Goal: Book appointment/travel/reservation

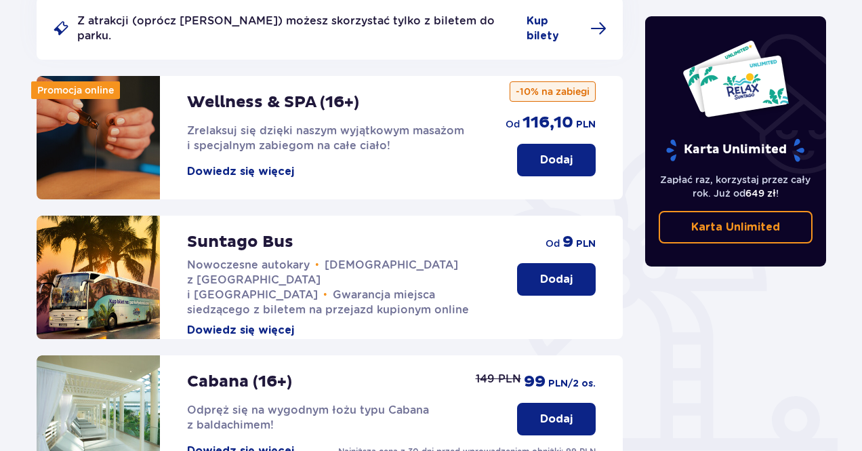
scroll to position [196, 0]
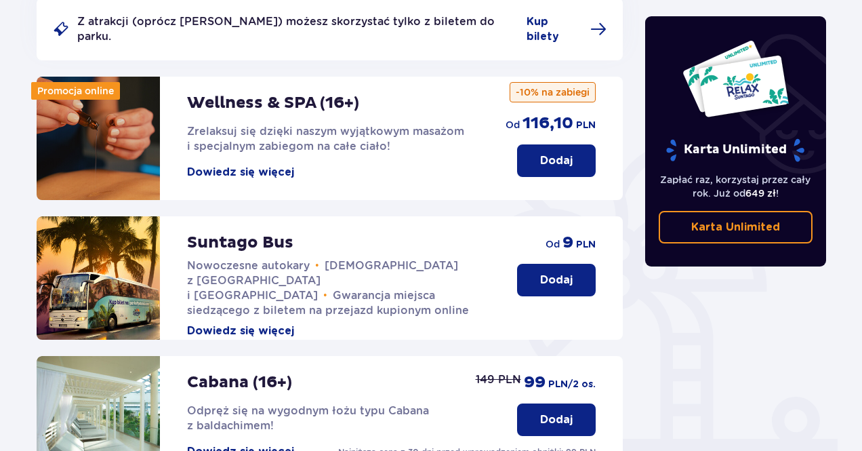
click at [549, 278] on button "Dodaj" at bounding box center [556, 280] width 79 height 33
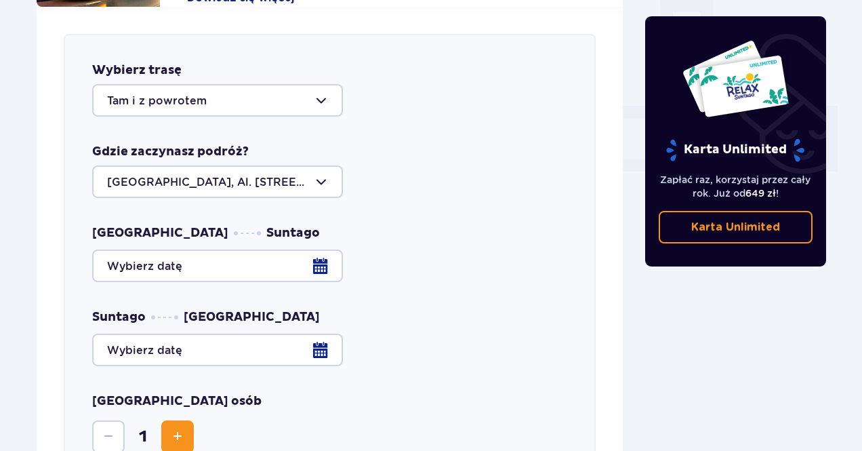
scroll to position [533, 0]
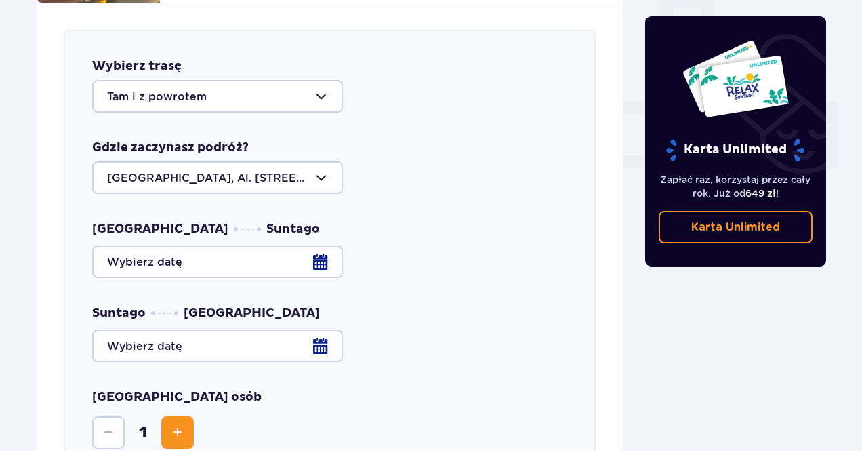
click at [306, 161] on div at bounding box center [217, 177] width 251 height 33
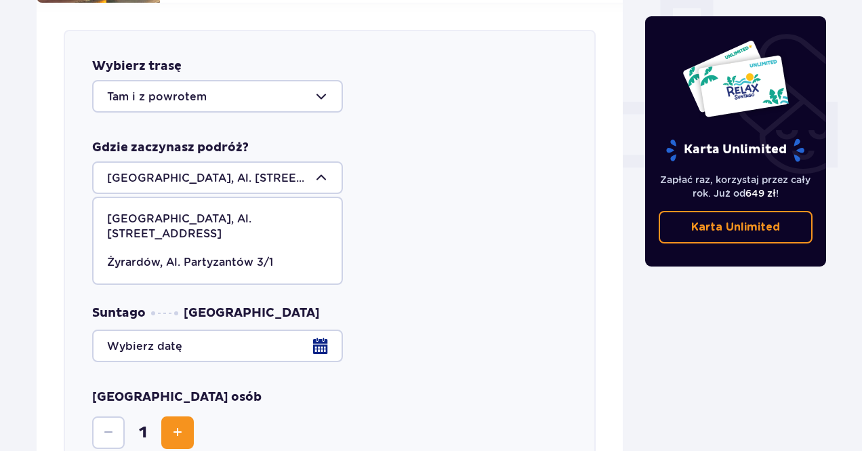
click at [247, 255] on p "Żyrardów, Al. Partyzantów 3/1" at bounding box center [190, 262] width 166 height 15
type input "Żyrardów, Al. Partyzantów 3/1"
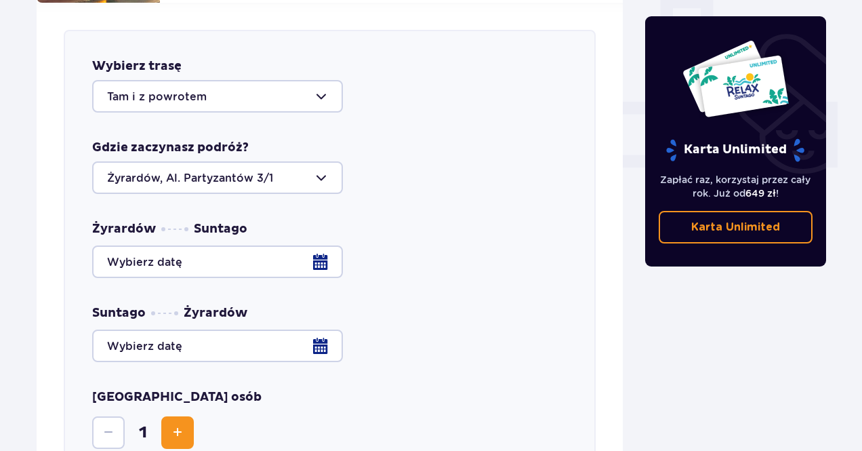
click at [305, 258] on div at bounding box center [329, 261] width 475 height 33
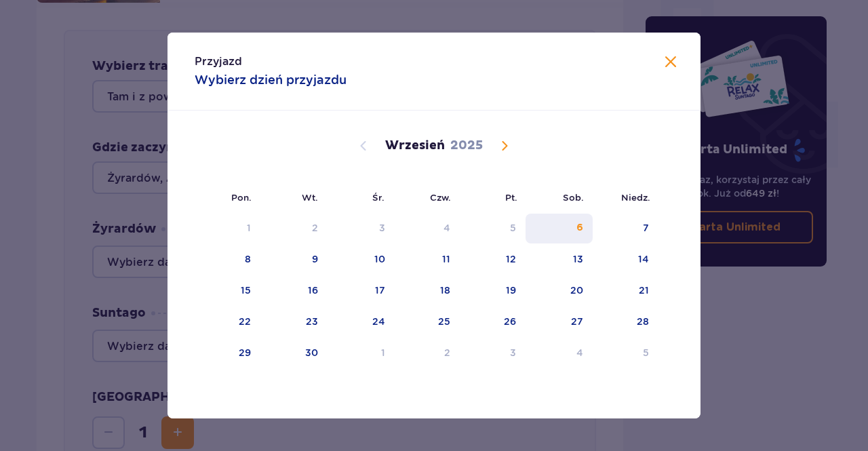
click at [575, 228] on div "6" at bounding box center [558, 228] width 67 height 30
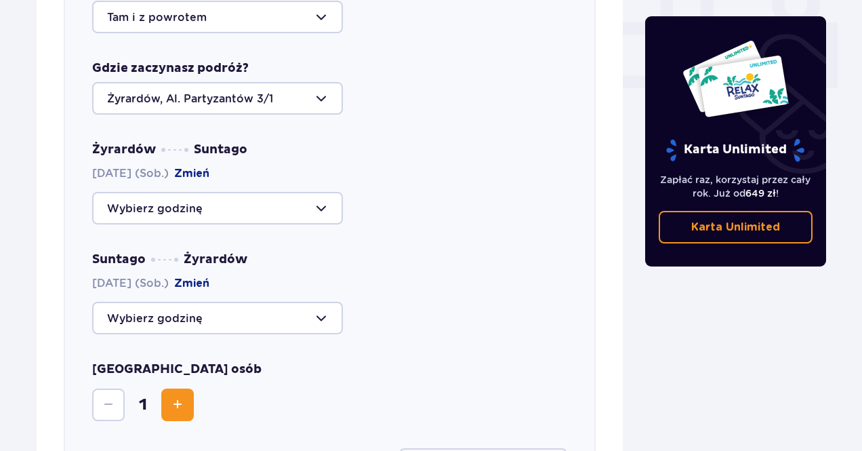
scroll to position [639, 0]
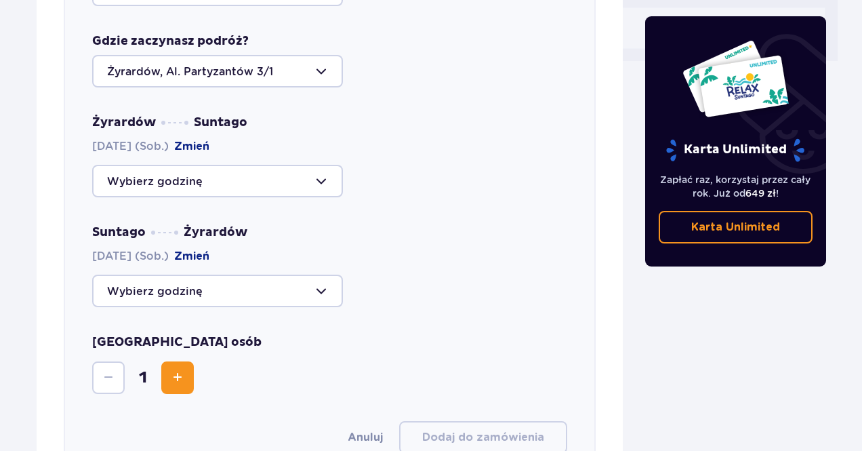
click at [307, 293] on div at bounding box center [217, 290] width 251 height 33
click at [423, 188] on div "Żyrardów Suntago [DATE] (Sob.) Zmień Suntago Żyrardów [DATE] (Sob.) [GEOGRAPHIC…" at bounding box center [329, 211] width 475 height 192
click at [322, 173] on div at bounding box center [217, 181] width 251 height 33
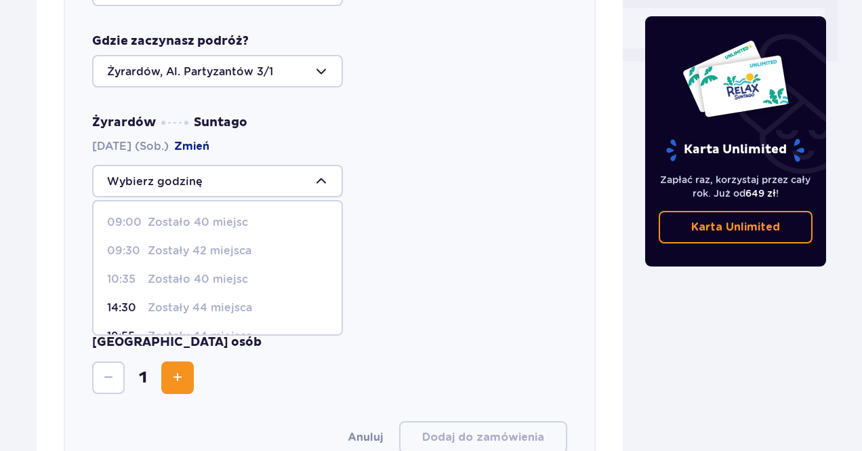
click at [136, 300] on p "14:30" at bounding box center [124, 307] width 35 height 15
type input "14:30"
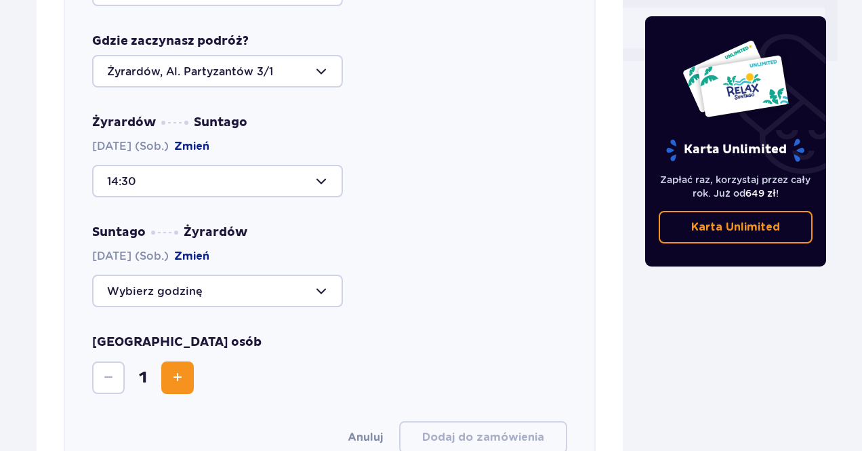
click at [326, 167] on div at bounding box center [217, 181] width 251 height 33
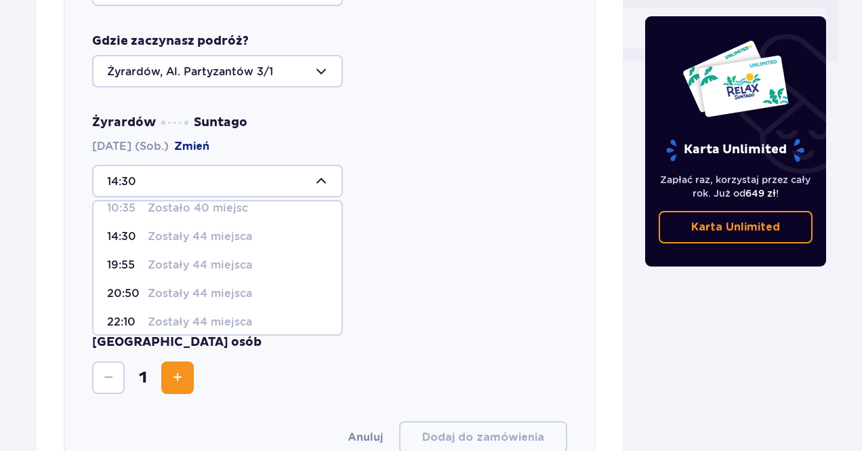
scroll to position [80, 0]
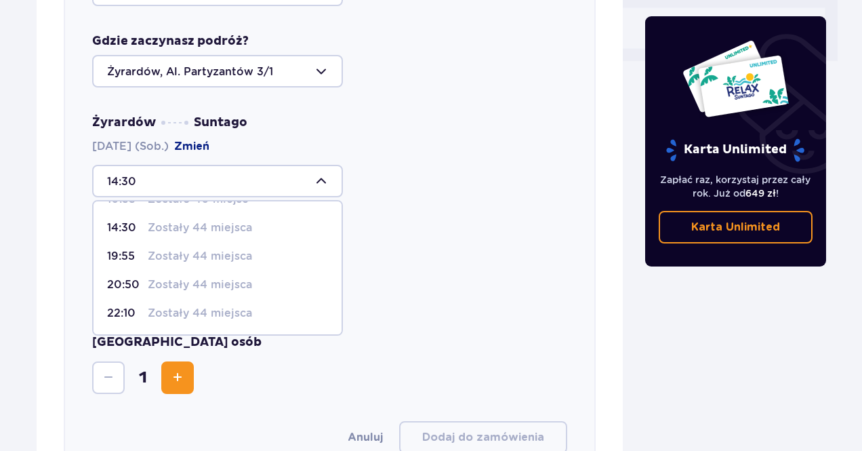
click at [459, 183] on div "14:30 09:00 Zostało 40 miejsc 09:30 Zostały 42 miejsca 10:35 Zostało 40 miejsc …" at bounding box center [329, 181] width 475 height 33
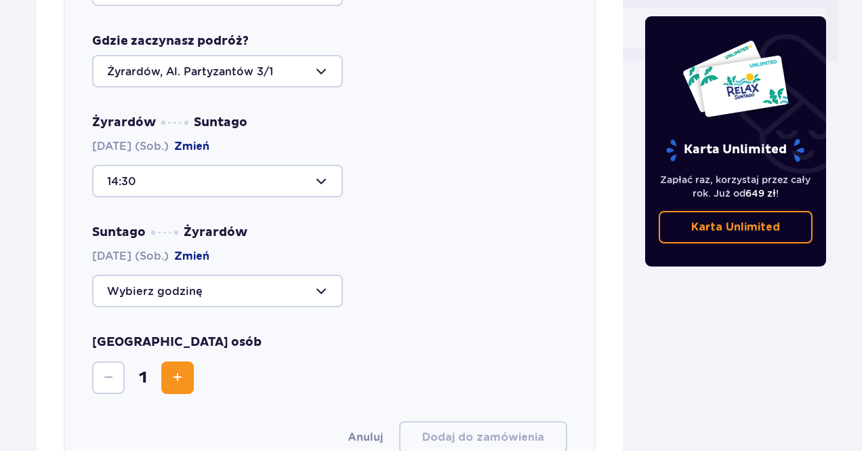
click at [314, 276] on div at bounding box center [217, 290] width 251 height 33
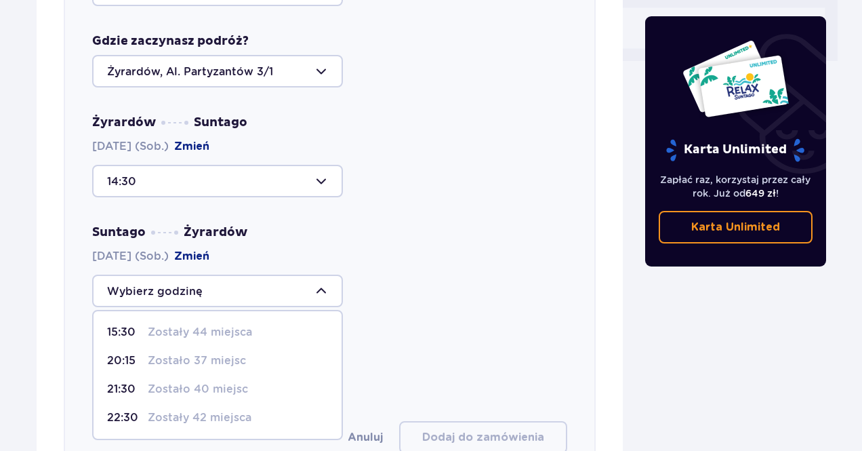
click at [516, 189] on div "Żyrardów Suntago [DATE] (Sob.) Zmień 14:30 Suntago Żyrardów [DATE] (Sob.) Zmień…" at bounding box center [329, 211] width 475 height 192
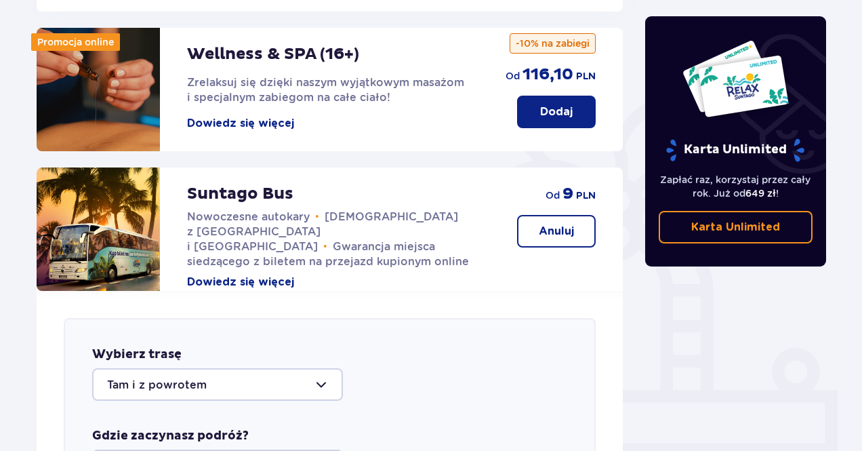
scroll to position [0, 0]
